Goal: Task Accomplishment & Management: Use online tool/utility

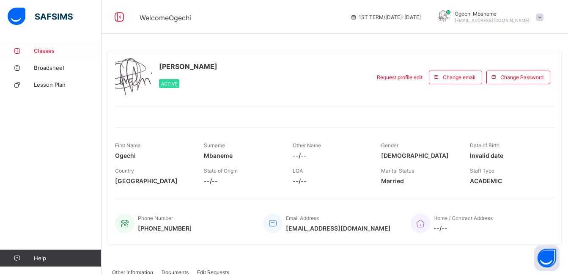
click at [41, 52] on span "Classes" at bounding box center [68, 50] width 68 height 7
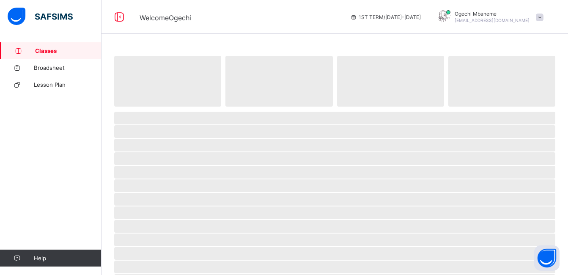
click at [41, 52] on span "Classes" at bounding box center [68, 50] width 66 height 7
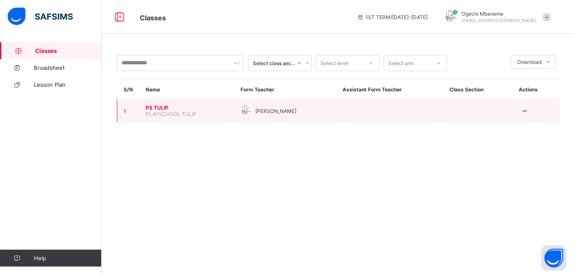
click at [154, 111] on span "PLAYSCHOOL TULIP" at bounding box center [171, 114] width 51 height 6
drag, startPoint x: 154, startPoint y: 111, endPoint x: 159, endPoint y: 107, distance: 6.6
click at [159, 107] on span "PS TULIP" at bounding box center [187, 107] width 82 height 6
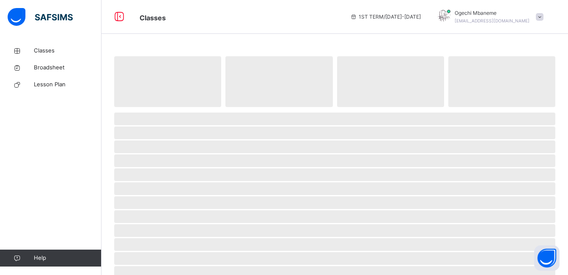
click at [159, 107] on span at bounding box center [334, 109] width 441 height 4
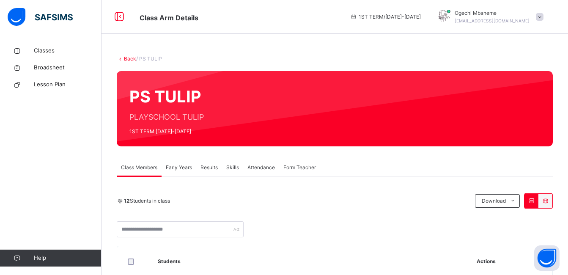
drag, startPoint x: 159, startPoint y: 107, endPoint x: 261, endPoint y: 165, distance: 117.7
click at [261, 165] on span "Attendance" at bounding box center [260, 168] width 27 height 8
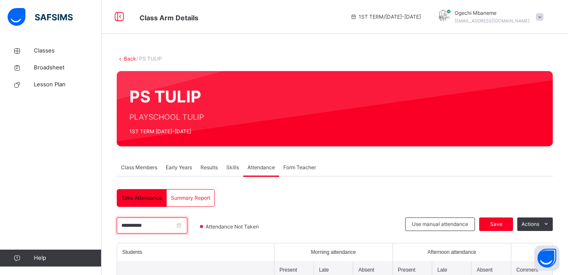
click at [178, 227] on input "**********" at bounding box center [152, 225] width 71 height 16
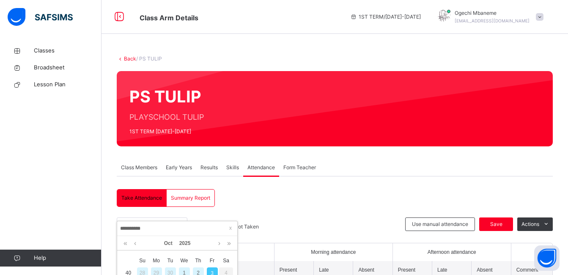
click at [339, 220] on div at bounding box center [338, 229] width 125 height 25
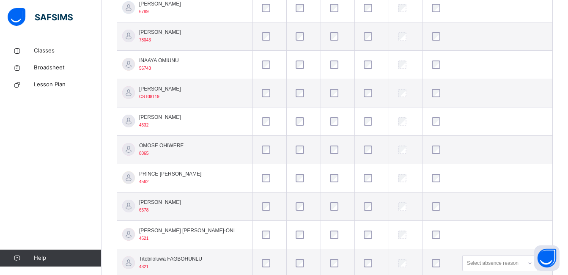
scroll to position [102, 0]
